Goal: Complete application form

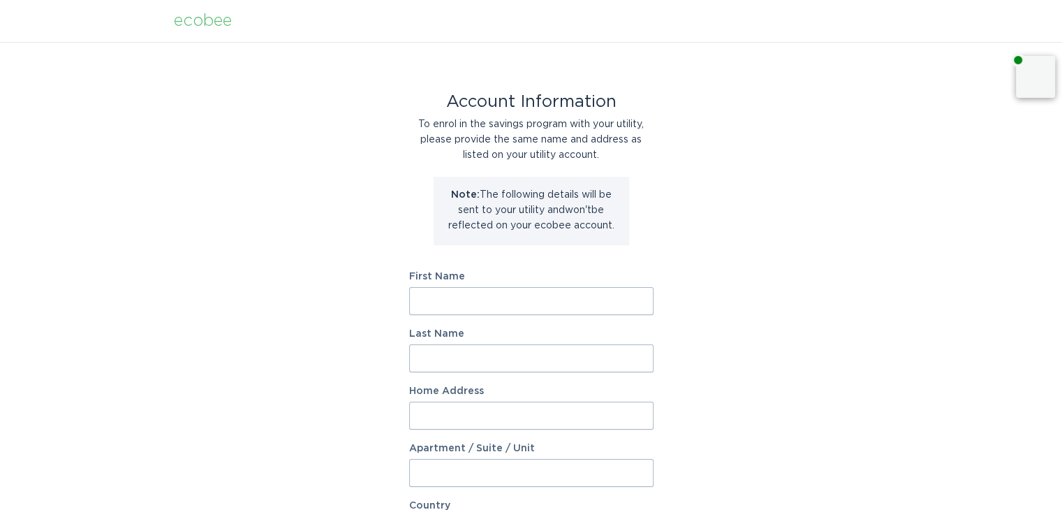
click at [524, 300] on input "First Name" at bounding box center [531, 301] width 244 height 28
type input "[PERSON_NAME]"
type input "Phillipa"
type input "[STREET_ADDRESS]"
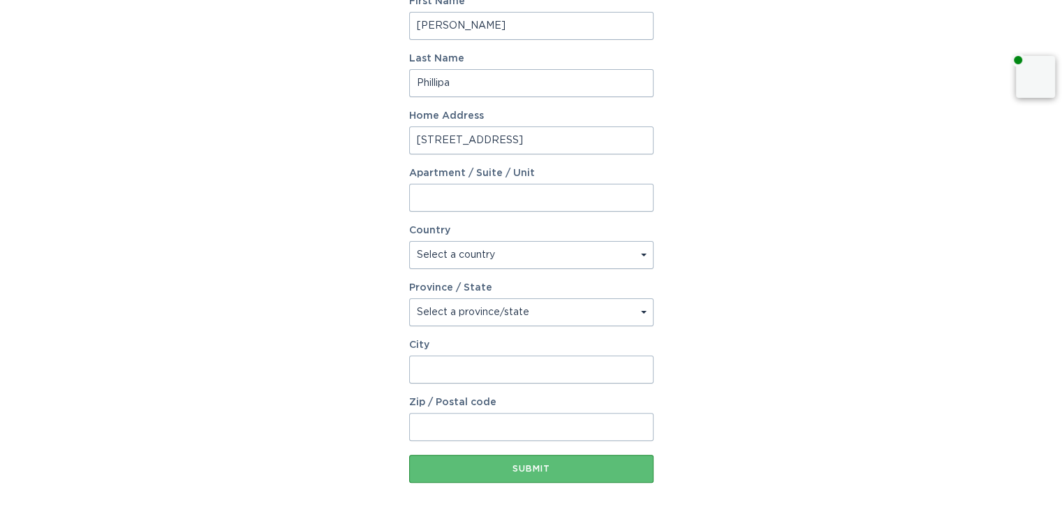
select select "US"
select select "OH"
type input "4"
type input "[GEOGRAPHIC_DATA]"
type input "43123"
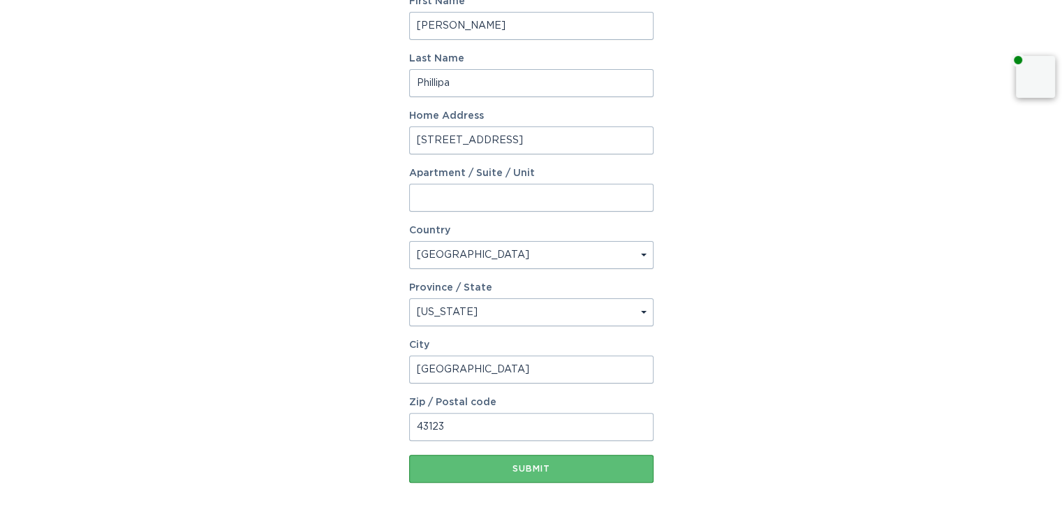
click at [409, 454] on button "Submit" at bounding box center [531, 468] width 244 height 28
click at [528, 468] on div "Submit" at bounding box center [531, 468] width 230 height 8
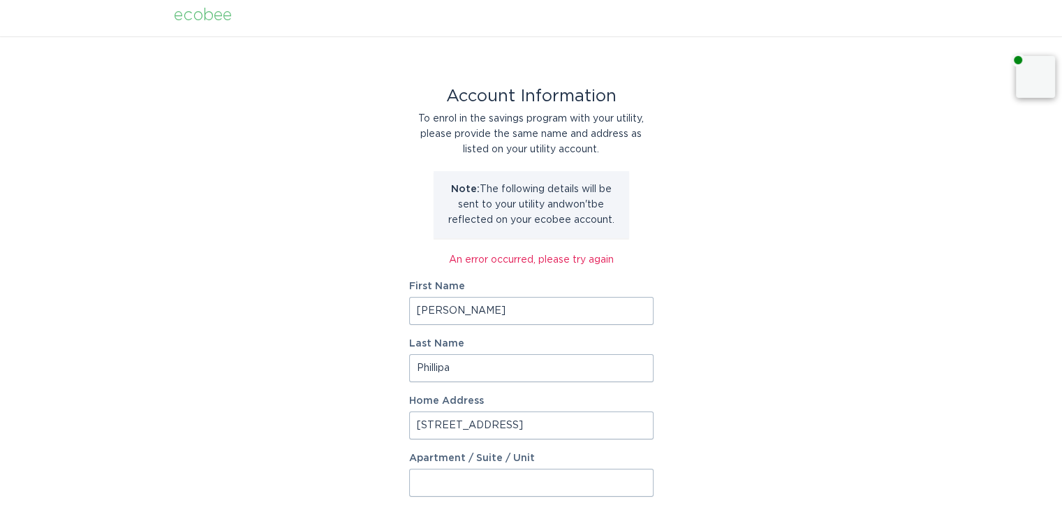
scroll to position [0, 0]
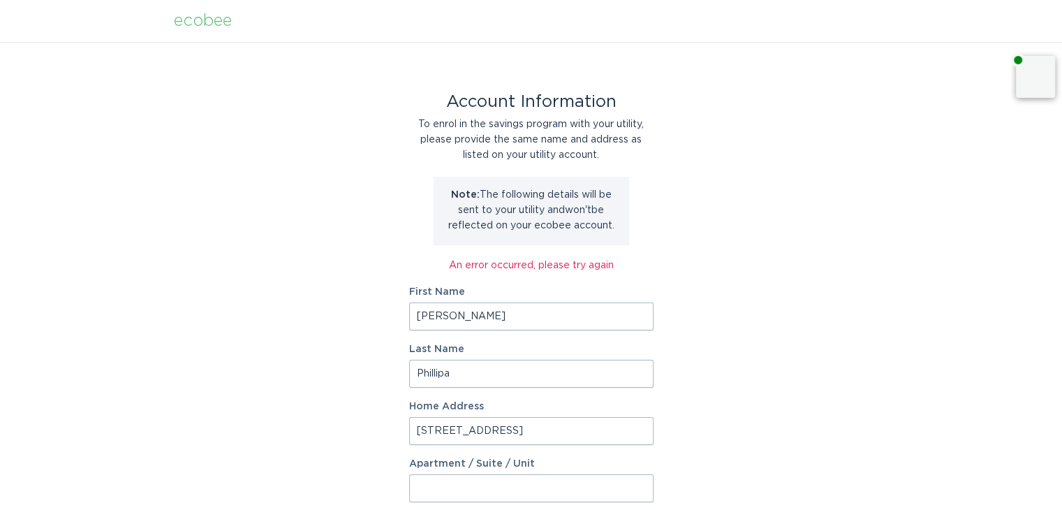
click at [484, 376] on input "Phillipa" at bounding box center [531, 374] width 244 height 28
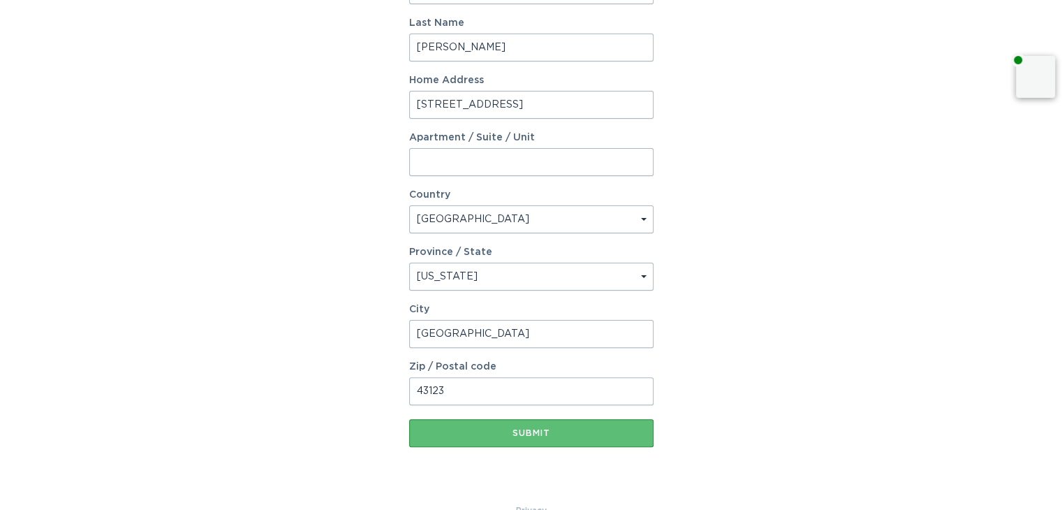
scroll to position [355, 0]
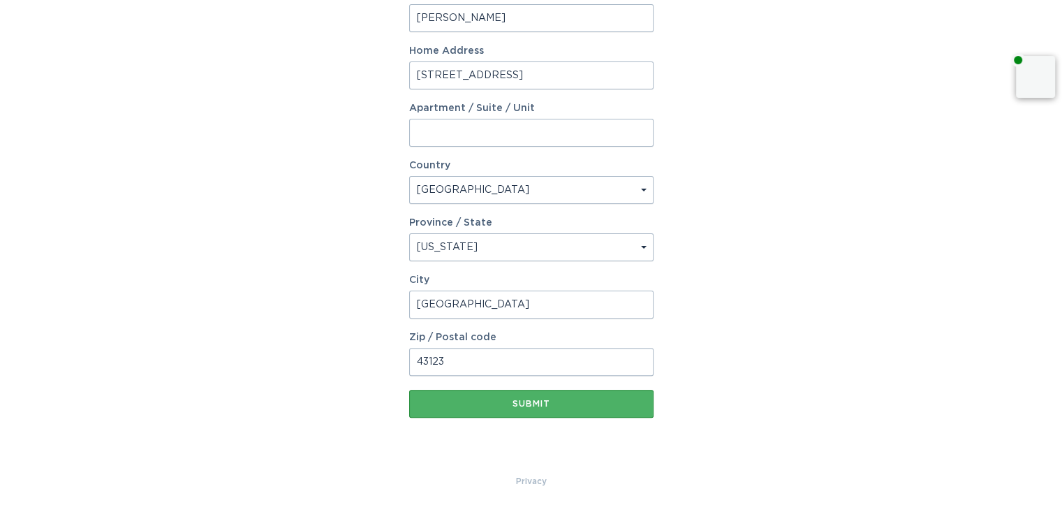
type input "[PERSON_NAME]"
click at [537, 406] on div "Submit" at bounding box center [531, 403] width 230 height 8
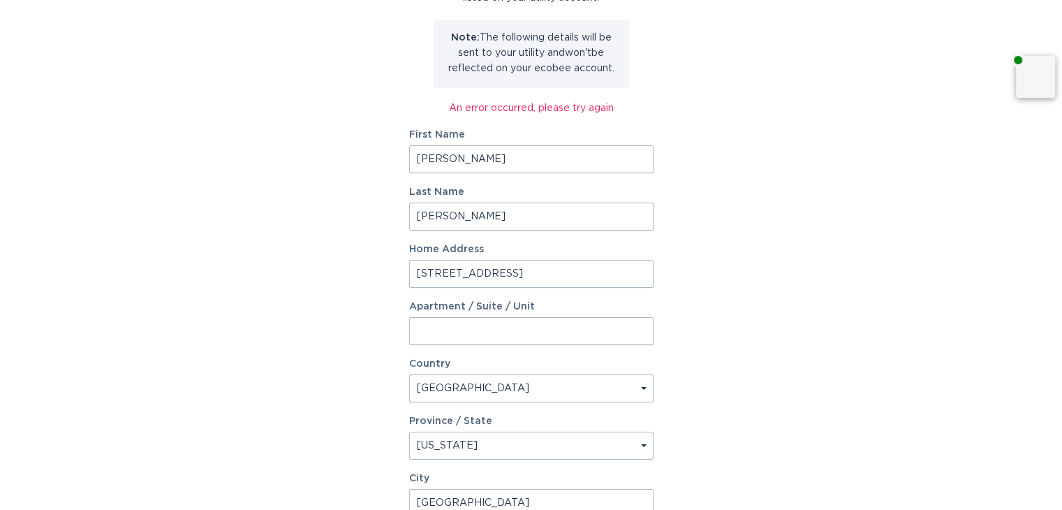
scroll to position [209, 0]
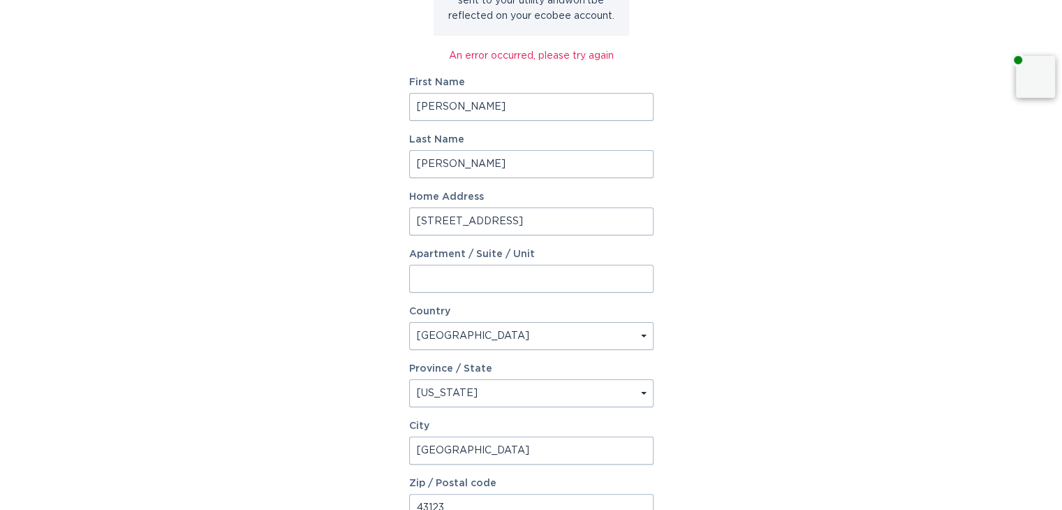
click at [642, 334] on select "Select a country [GEOGRAPHIC_DATA] [GEOGRAPHIC_DATA]" at bounding box center [531, 336] width 244 height 28
click at [643, 334] on select "Select a country [GEOGRAPHIC_DATA] [GEOGRAPHIC_DATA]" at bounding box center [531, 336] width 244 height 28
click at [639, 394] on select "Select a province/state [US_STATE] [US_STATE] [US_STATE] [US_STATE] [US_STATE] …" at bounding box center [531, 393] width 244 height 28
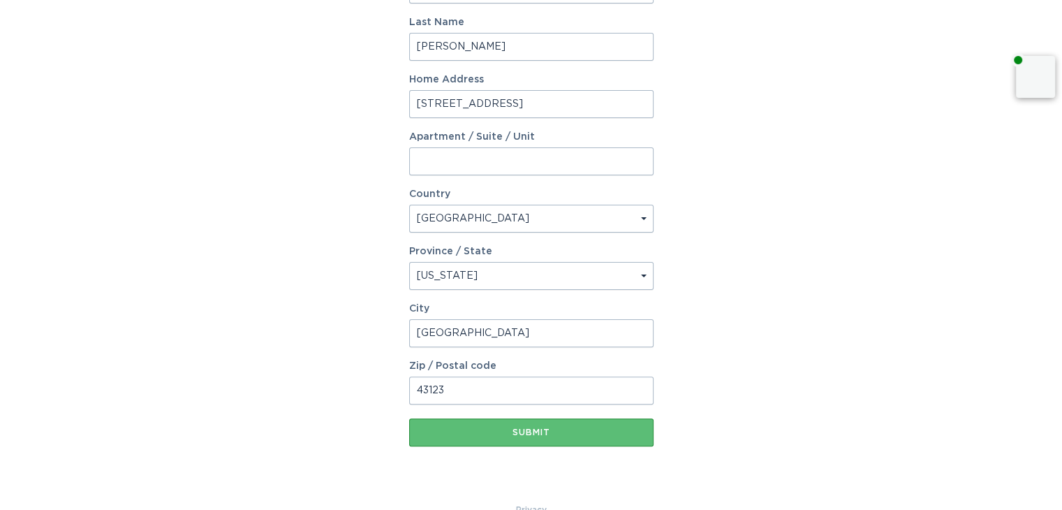
scroll to position [349, 0]
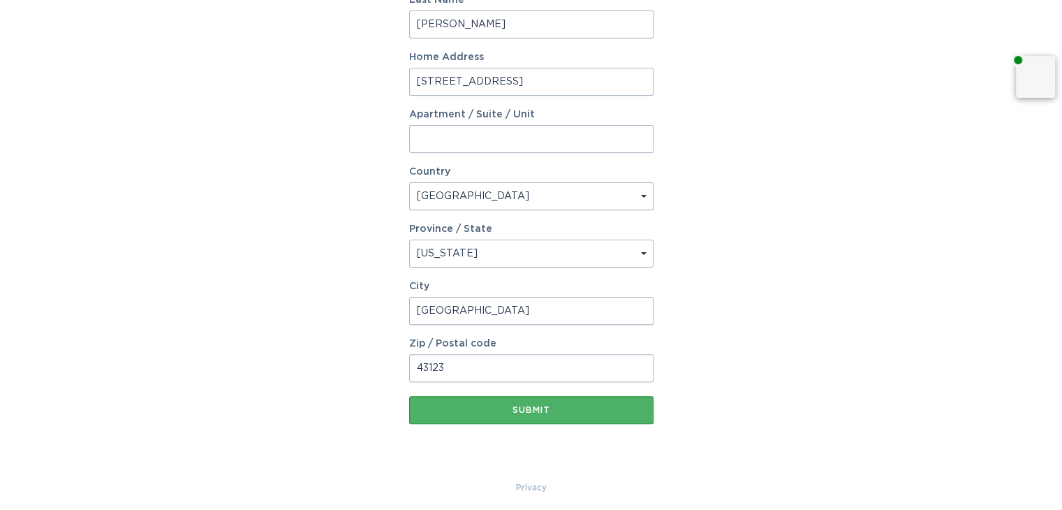
click at [525, 409] on div "Submit" at bounding box center [531, 410] width 230 height 8
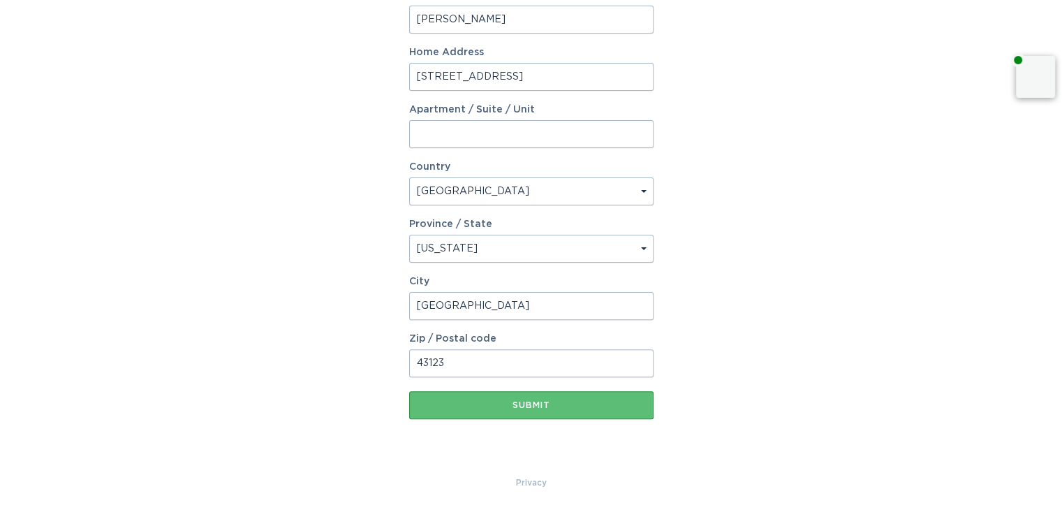
scroll to position [355, 0]
click at [536, 407] on div "Submit" at bounding box center [531, 403] width 230 height 8
click at [536, 408] on button "Submit" at bounding box center [531, 404] width 244 height 28
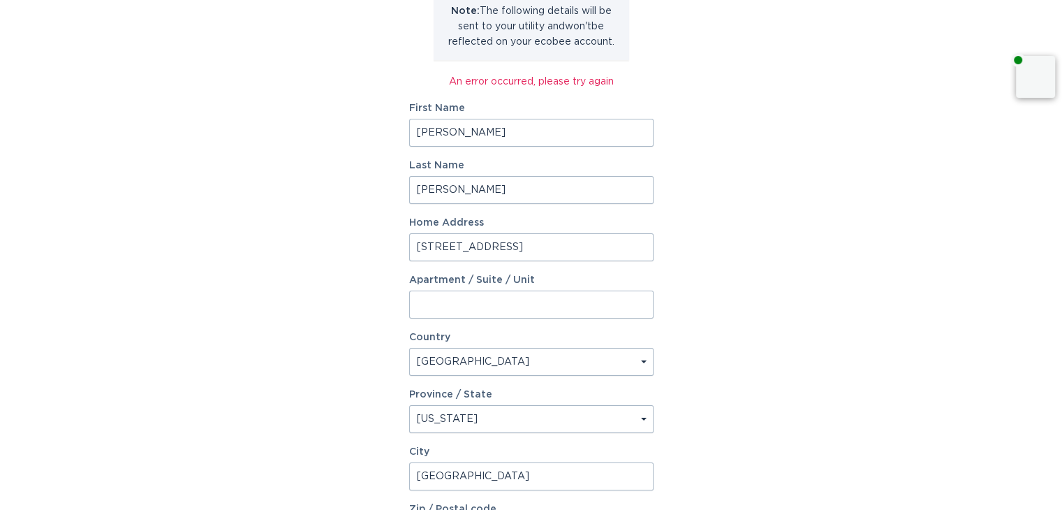
scroll to position [0, 0]
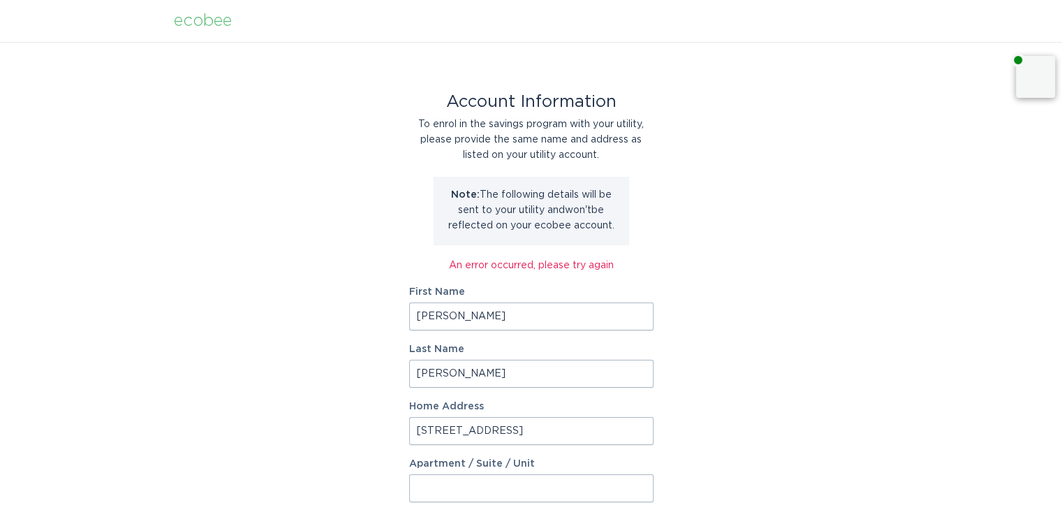
click at [586, 267] on div "An error occurred, please try again" at bounding box center [531, 265] width 244 height 15
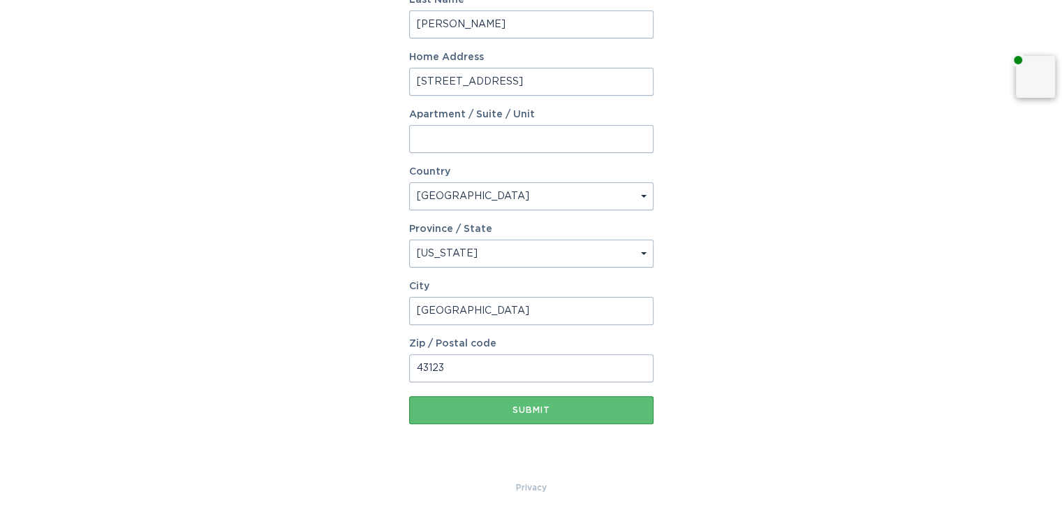
scroll to position [355, 0]
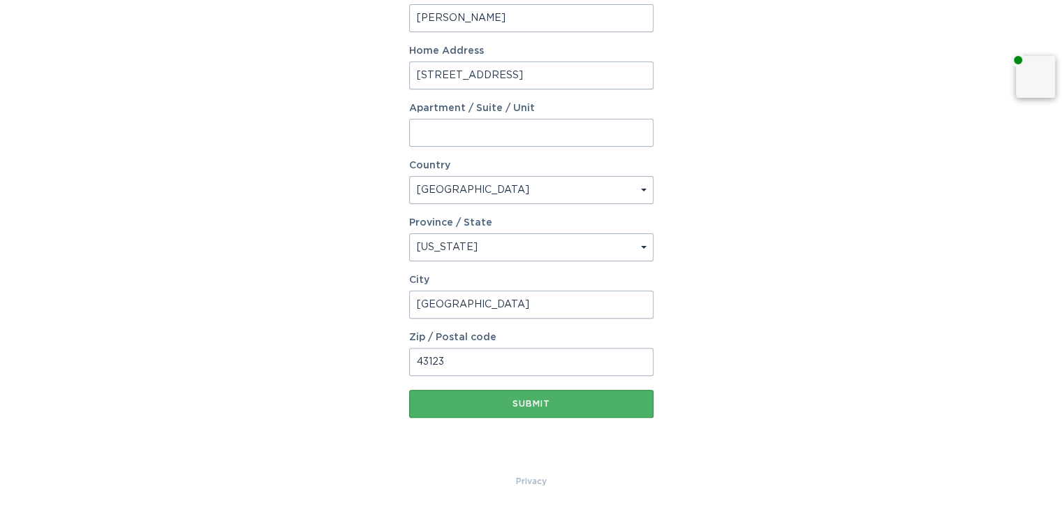
click at [538, 402] on div "Submit" at bounding box center [531, 403] width 230 height 8
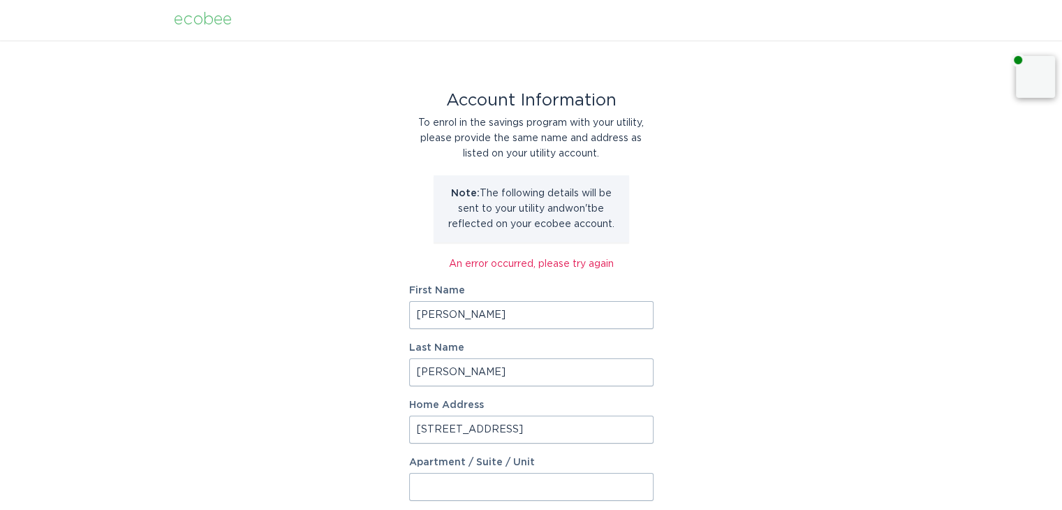
scroll to position [0, 0]
